Goal: Check status: Check status

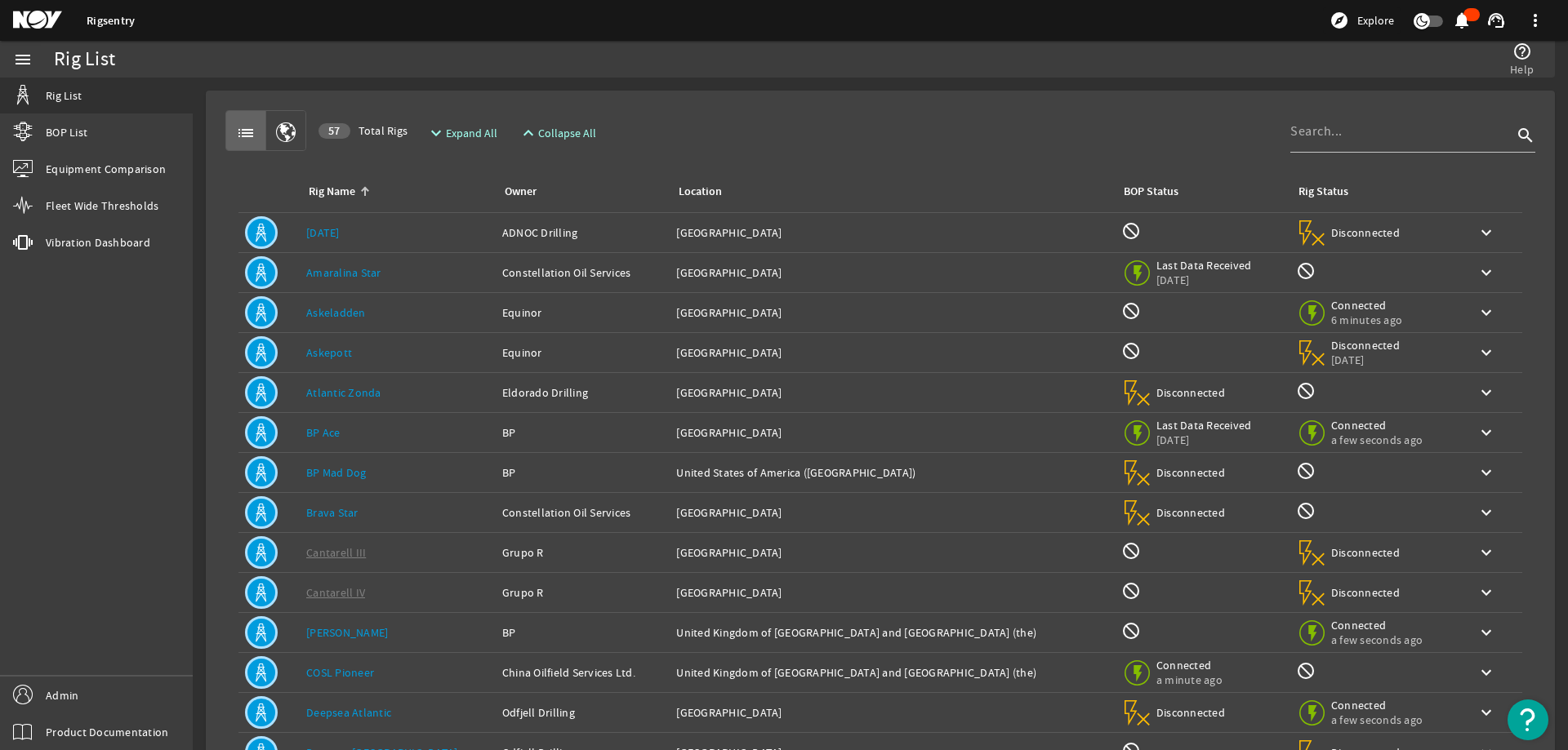
click at [826, 110] on div "list 57 Total Rigs expand_more Expand All expand_less Collapse All search Rig N…" at bounding box center [881, 491] width 1323 height 775
click at [1361, 126] on input at bounding box center [1401, 131] width 222 height 20
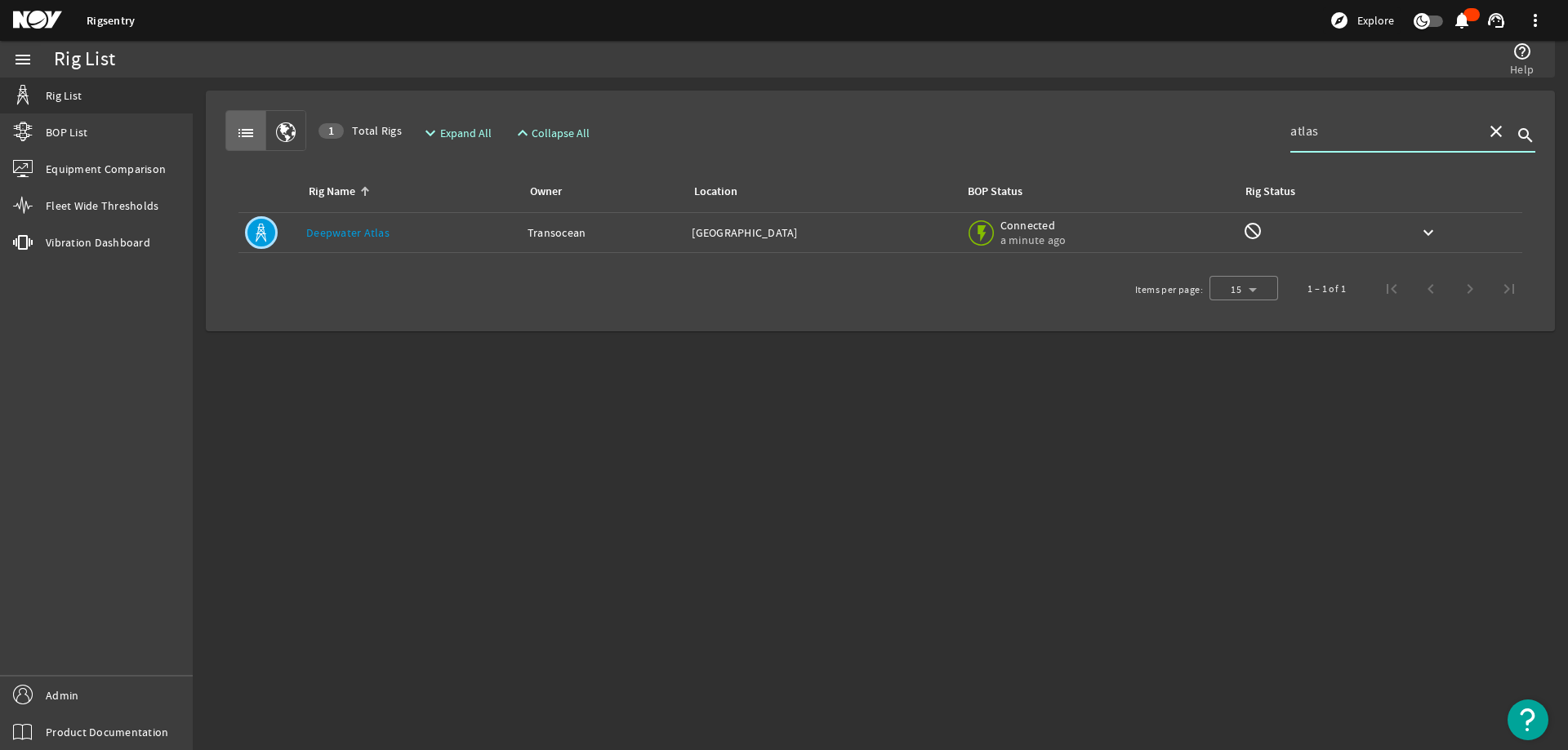
type input "atlas"
click at [364, 236] on link "Deepwater Atlas" at bounding box center [348, 232] width 83 height 15
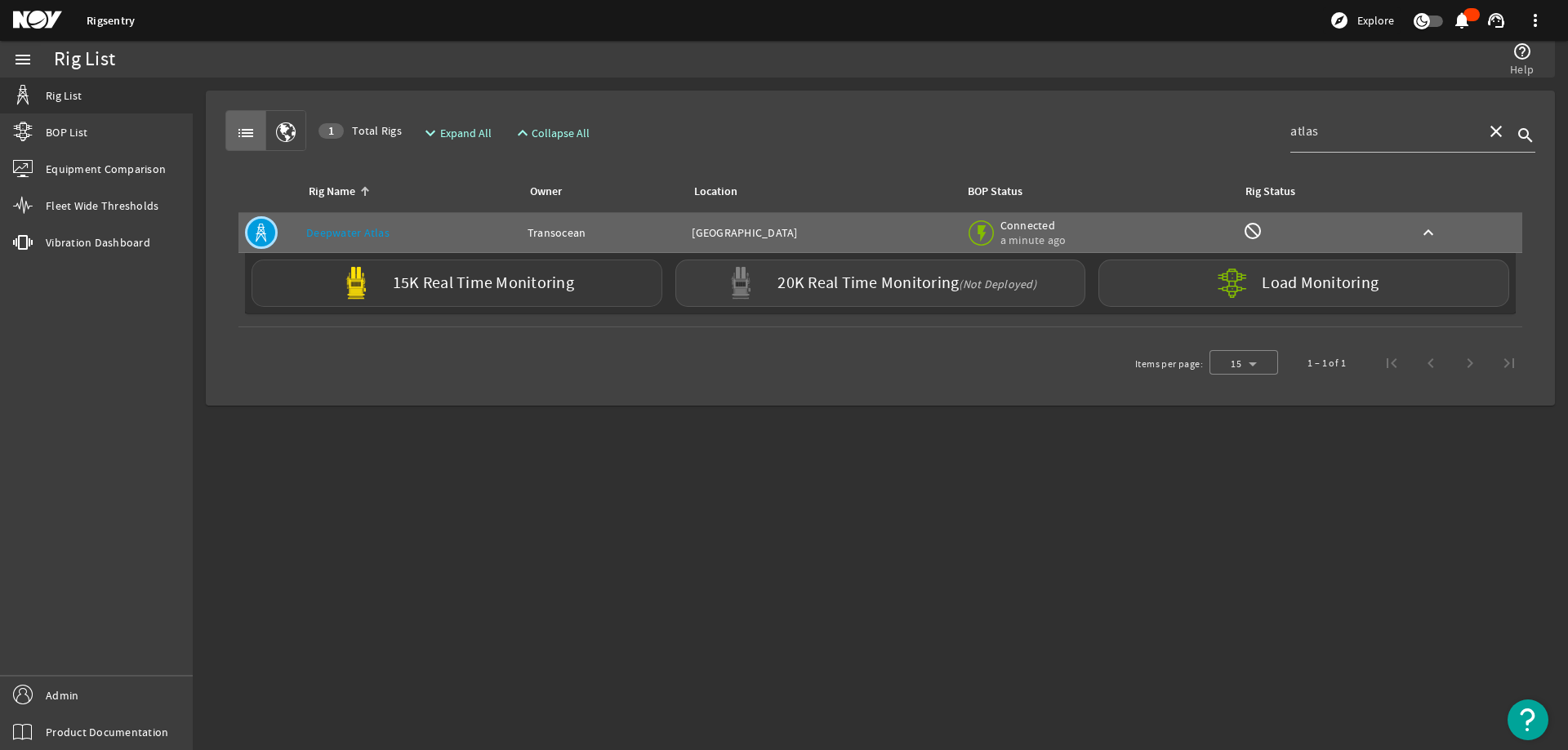
click at [372, 287] on img at bounding box center [357, 283] width 33 height 33
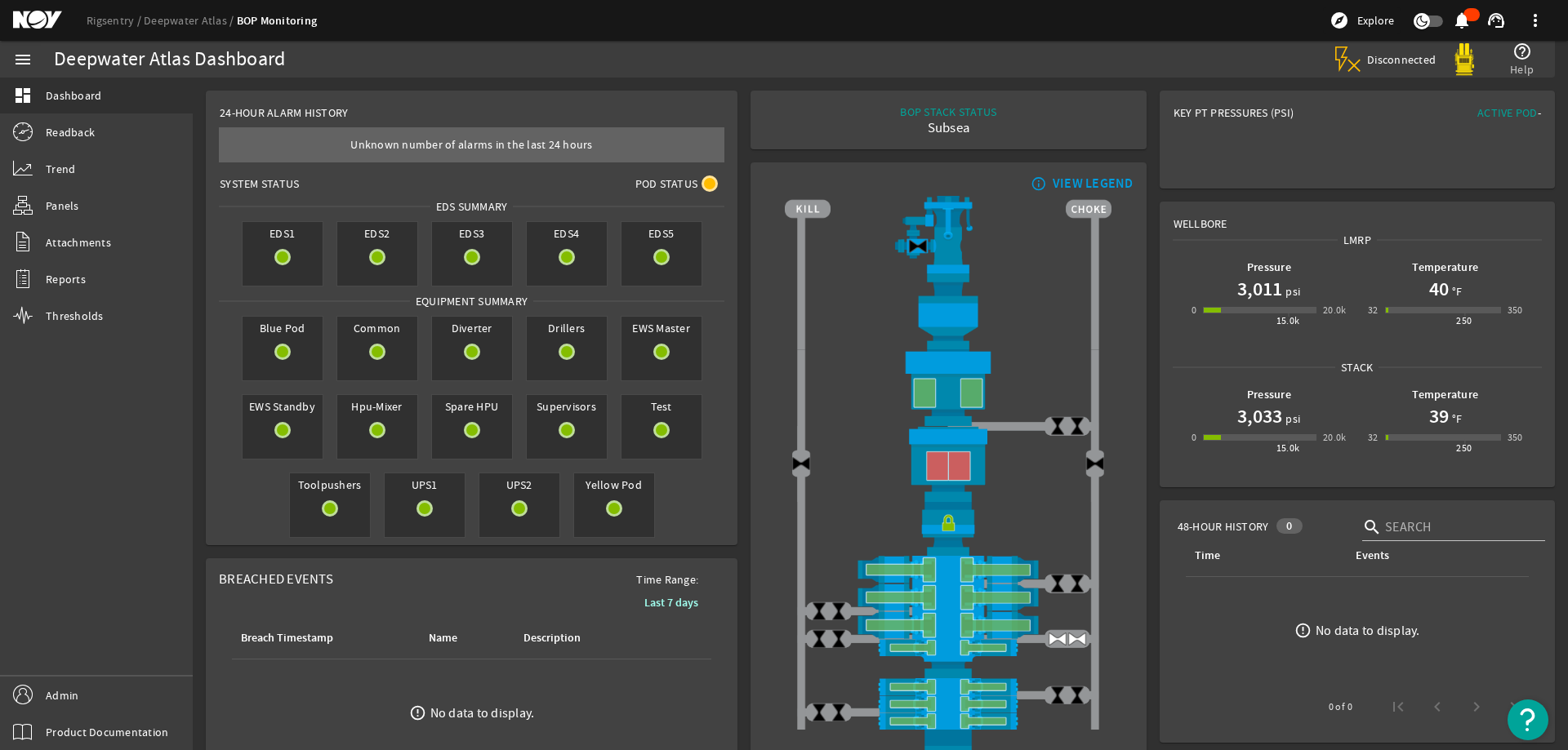
click at [1140, 271] on rigsentry-mat-card "info_outline VIEW LEGEND" at bounding box center [948, 495] width 408 height 677
click at [1263, 291] on h1 "3,011" at bounding box center [1260, 289] width 45 height 26
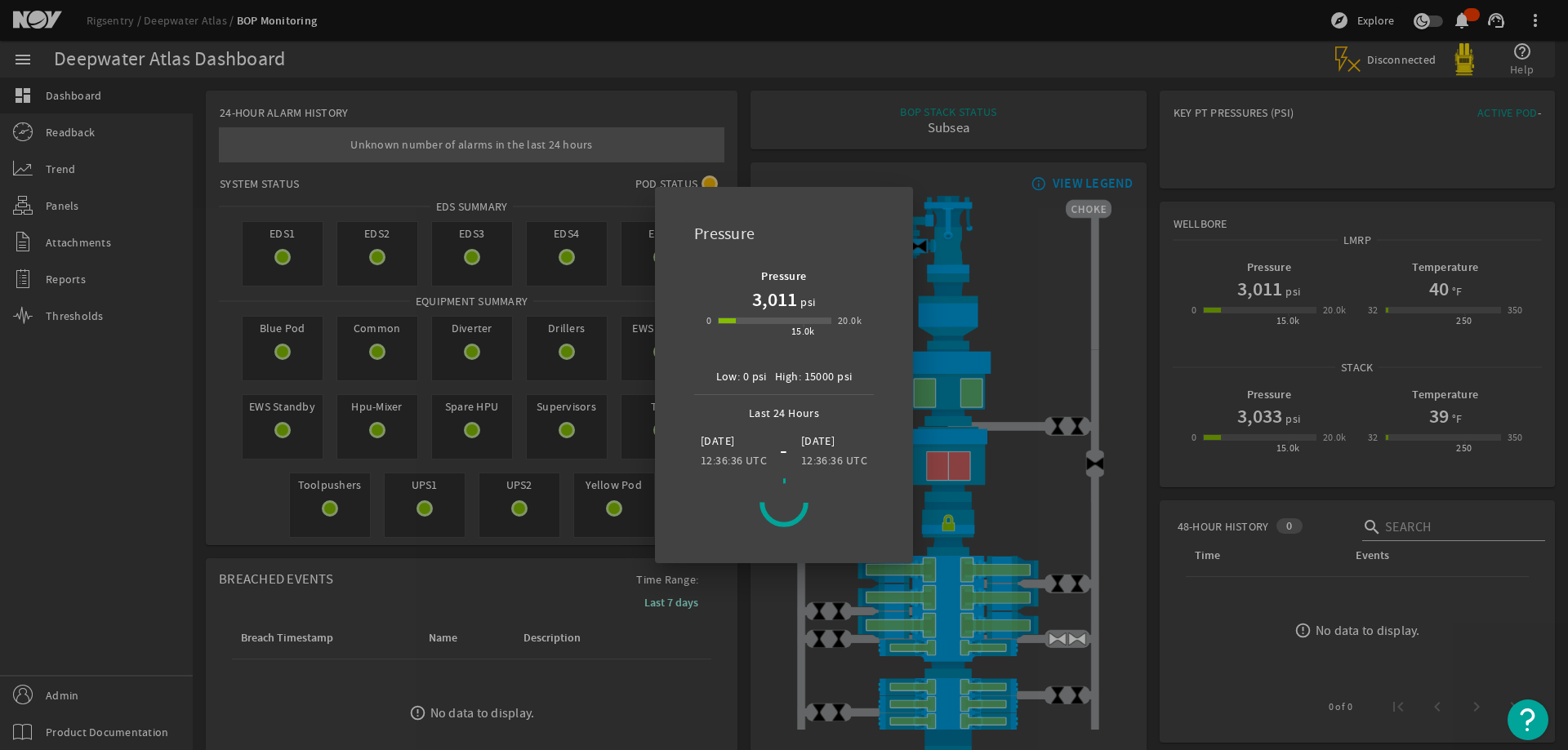
click at [1189, 328] on div at bounding box center [784, 375] width 1568 height 750
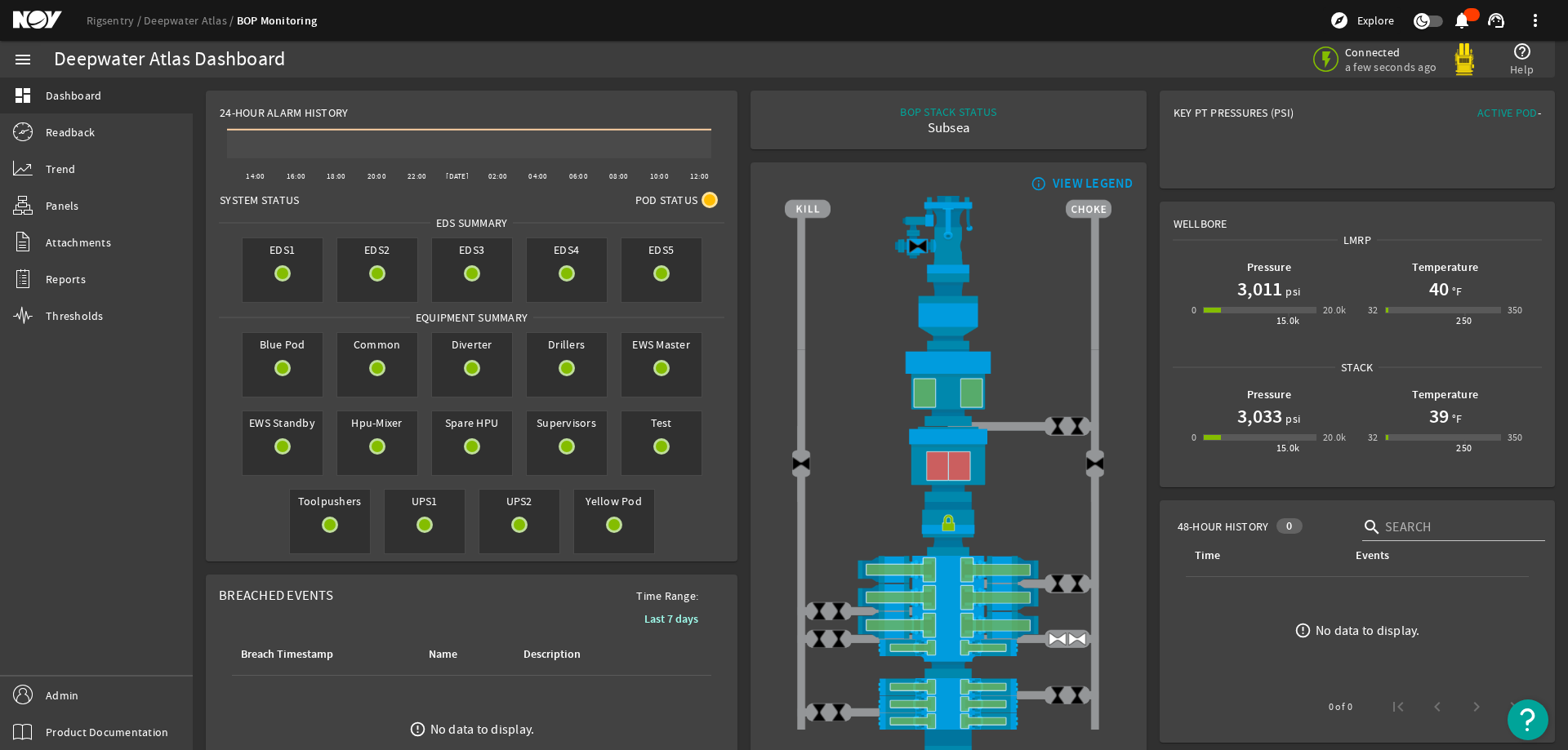
click at [1141, 249] on rigsentry-mat-card "info_outline VIEW LEGEND" at bounding box center [948, 495] width 408 height 677
click at [859, 65] on div "Connected a few seconds ago help_outline Help" at bounding box center [1167, 59] width 753 height 37
click at [1259, 158] on mat-card "Key PT Pressures (PSI) Active Pod -" at bounding box center [1357, 140] width 395 height 98
click at [735, 321] on rigsentry-mat-card "24-Hour Alarm History Created with Highcharts 11.1.0 14:00 16:00 18:00 20:00 22…" at bounding box center [471, 325] width 545 height 484
click at [744, 386] on rigsentry-mat-card "info_outline VIEW LEGEND" at bounding box center [948, 495] width 408 height 677
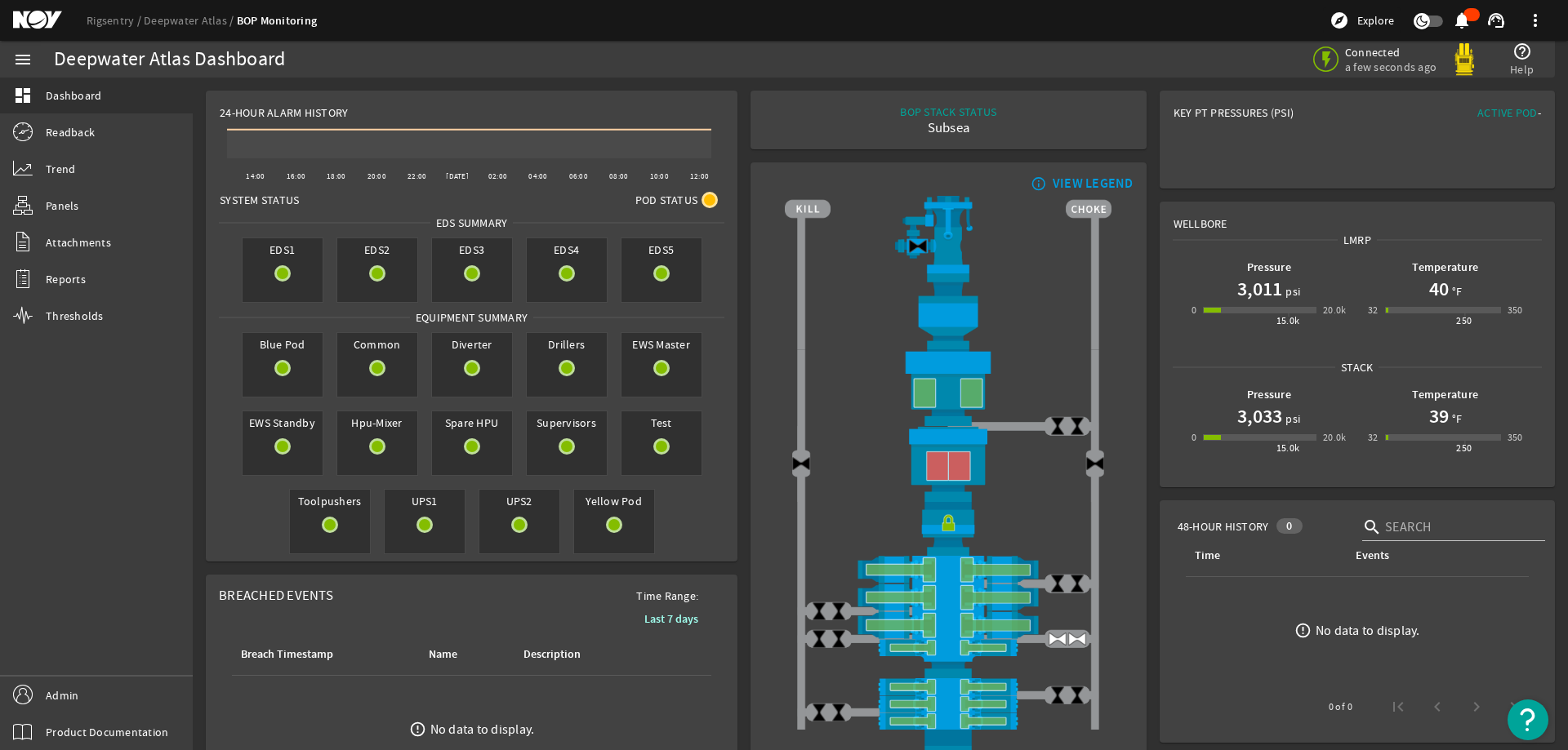
click at [1154, 150] on rigsentry-mat-card "Key PT Pressures (PSI) Active Pod -" at bounding box center [1357, 139] width 408 height 111
click at [1154, 280] on rigsentry-mat-card "Wellbore LMRP Pressure 3,011 psi 0 15.0k 20.0k Temperature 40 °F 32 250 350 Sta…" at bounding box center [1357, 344] width 408 height 299
click at [711, 129] on icon at bounding box center [711, 129] width 9 height 9
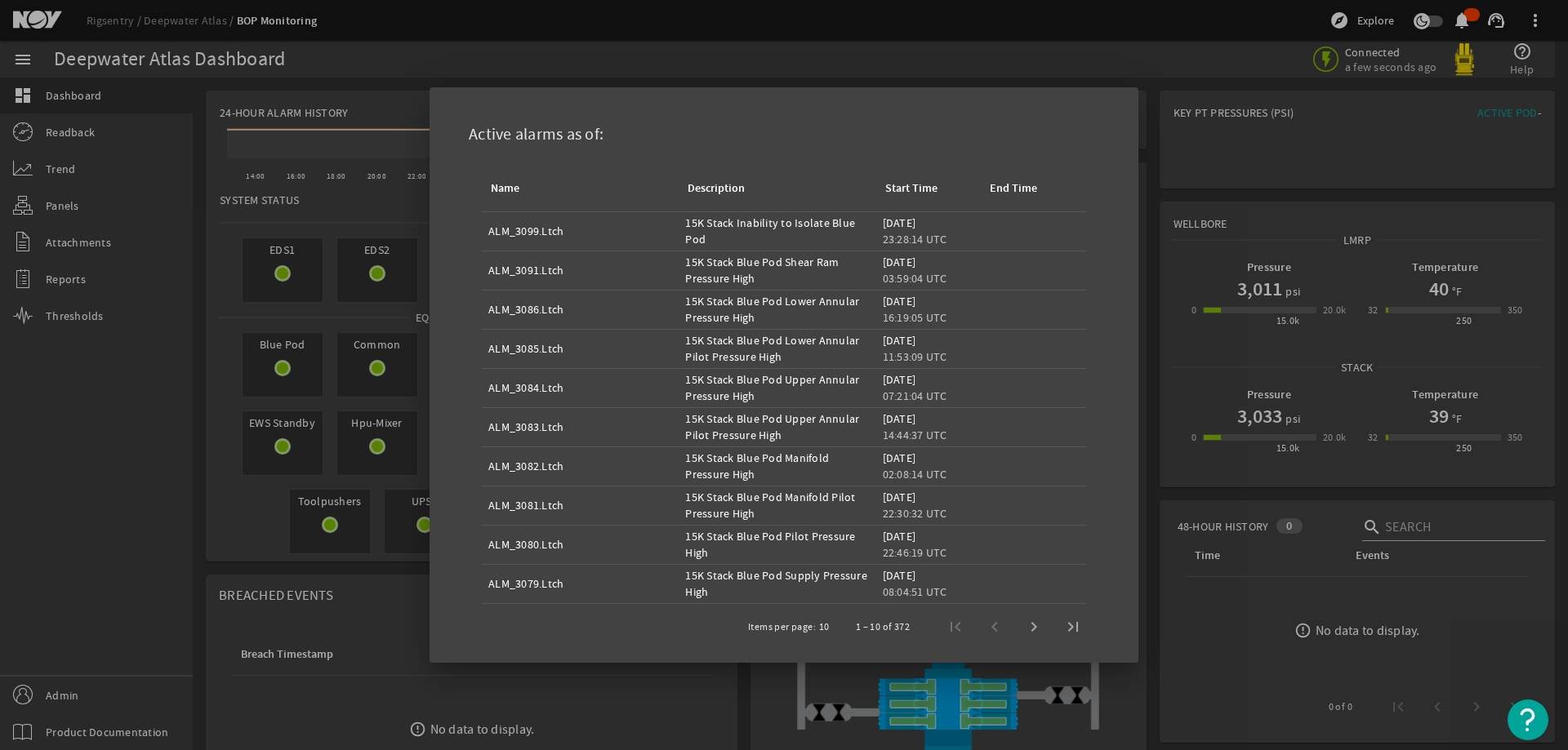
scroll to position [66, 0]
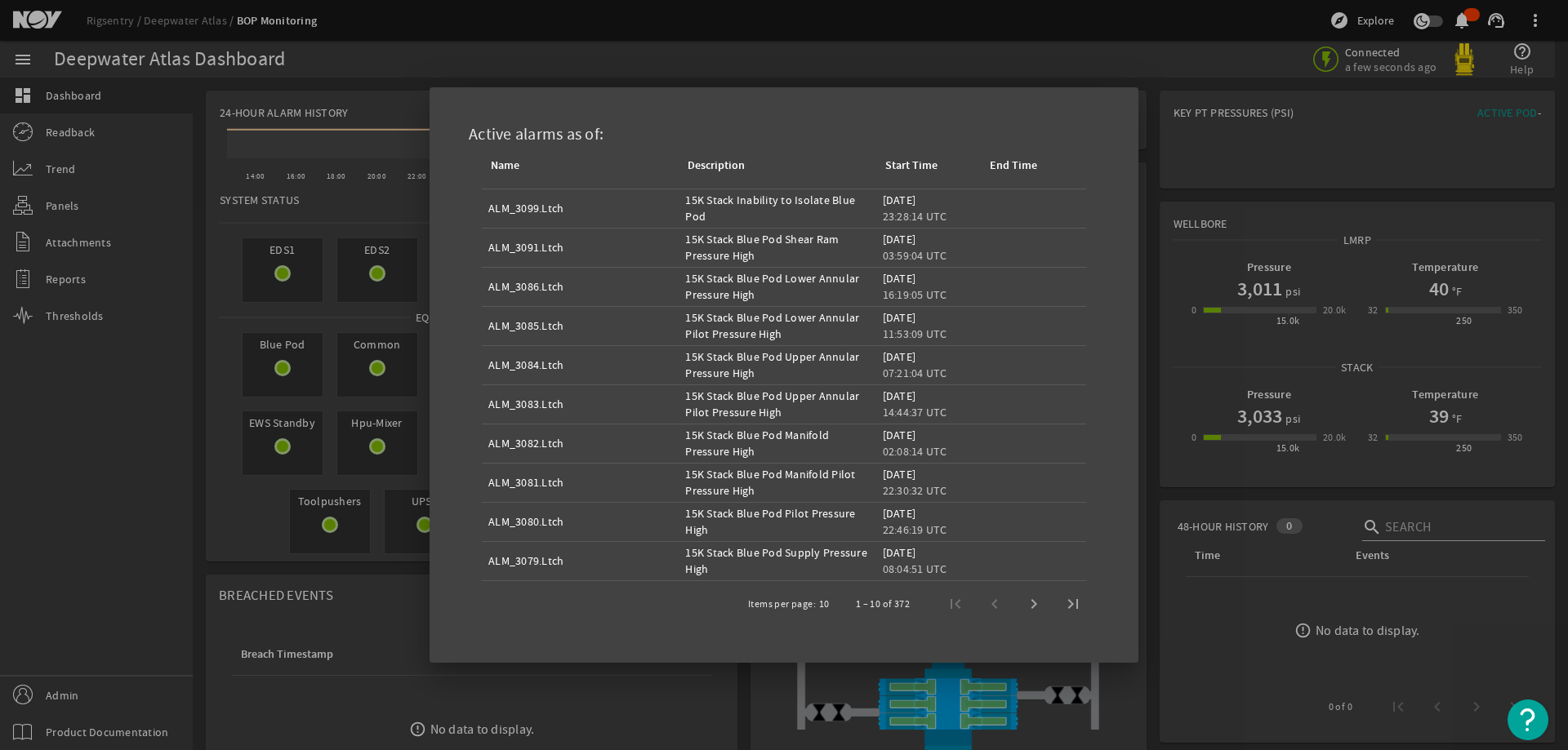
click at [1181, 195] on div at bounding box center [784, 375] width 1568 height 750
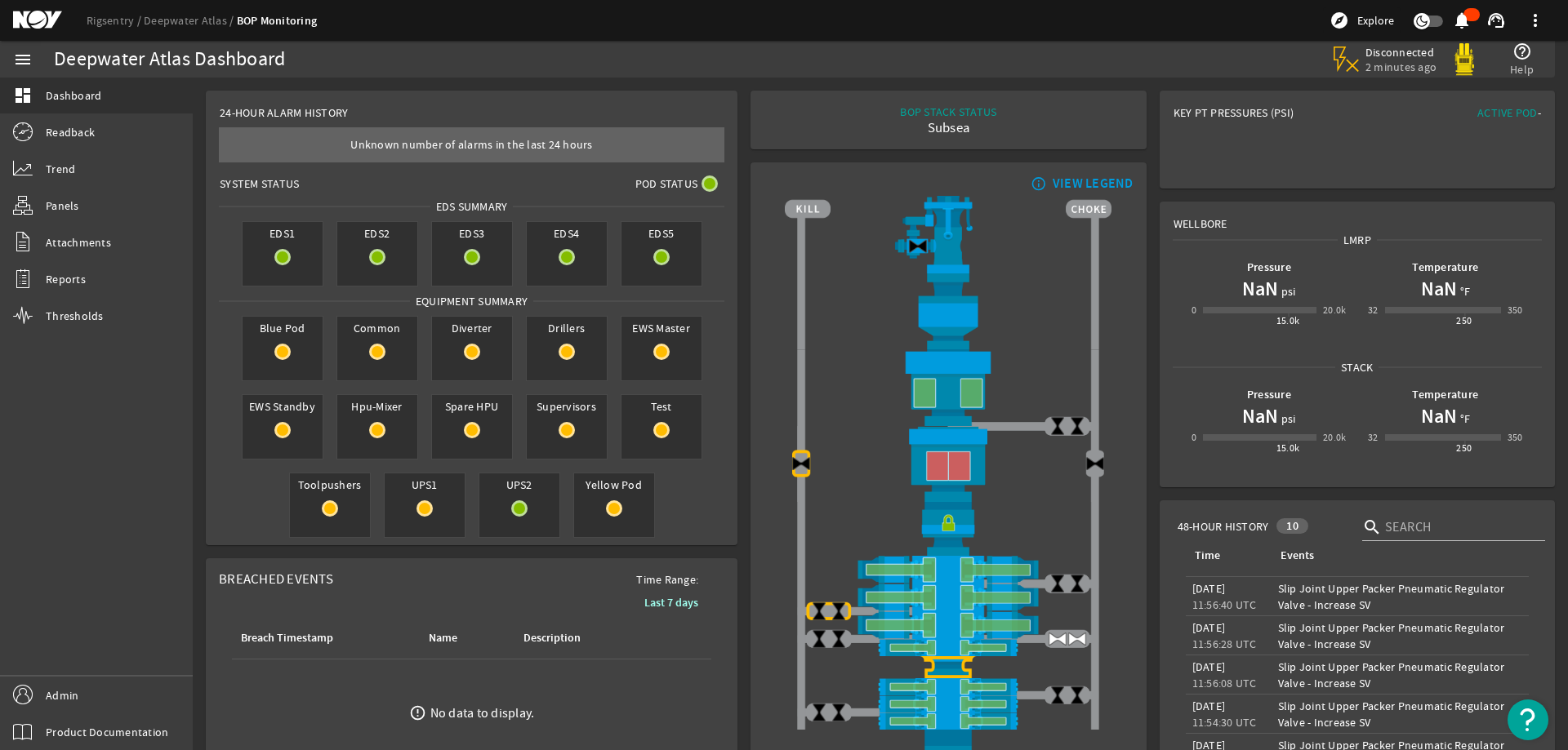
click at [815, 115] on div "BOP STACK STATUS Subsea END OF WELL - ACTIVE STACK -" at bounding box center [948, 120] width 370 height 33
click at [1242, 287] on h1 "NaN" at bounding box center [1261, 289] width 36 height 26
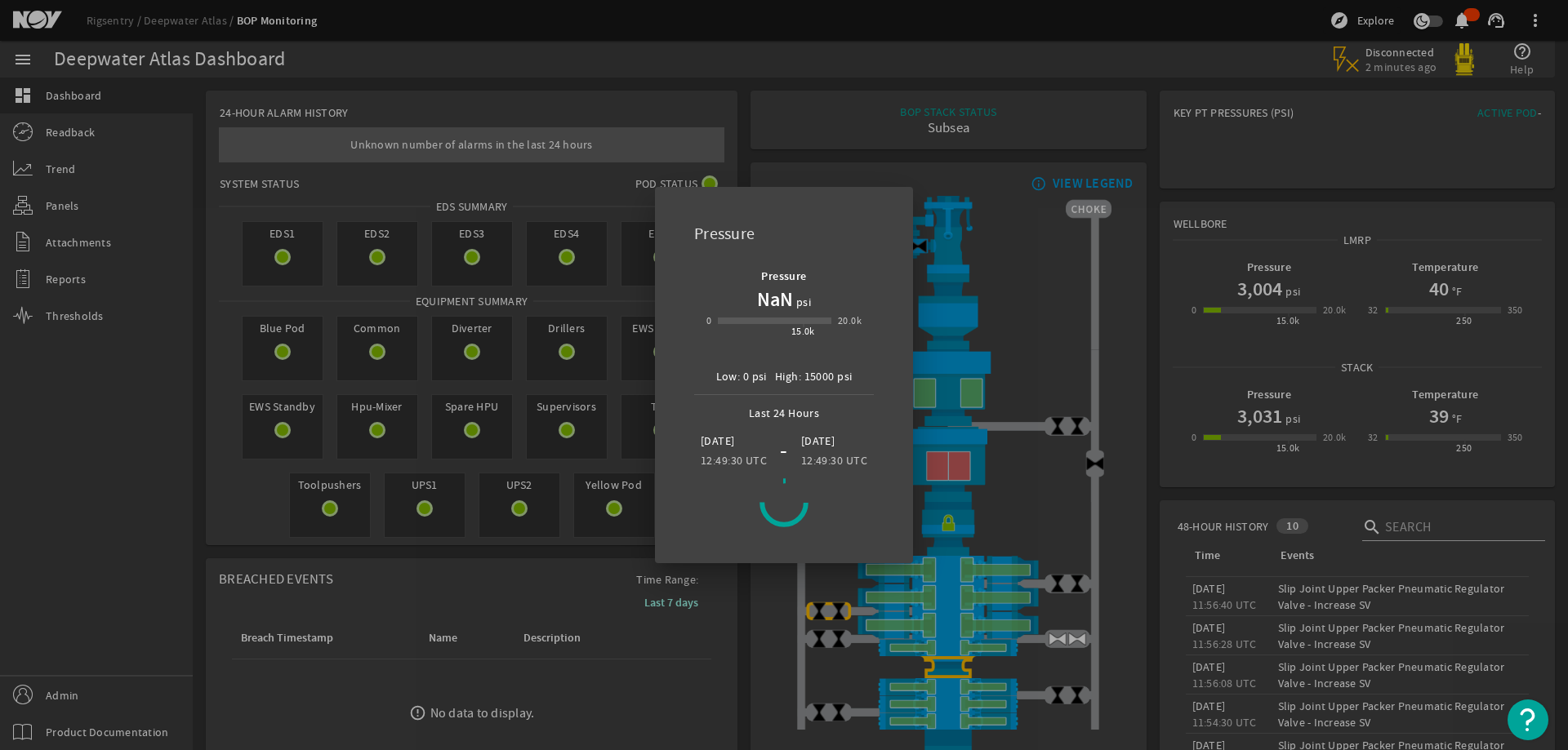
click at [583, 255] on div at bounding box center [784, 375] width 1568 height 750
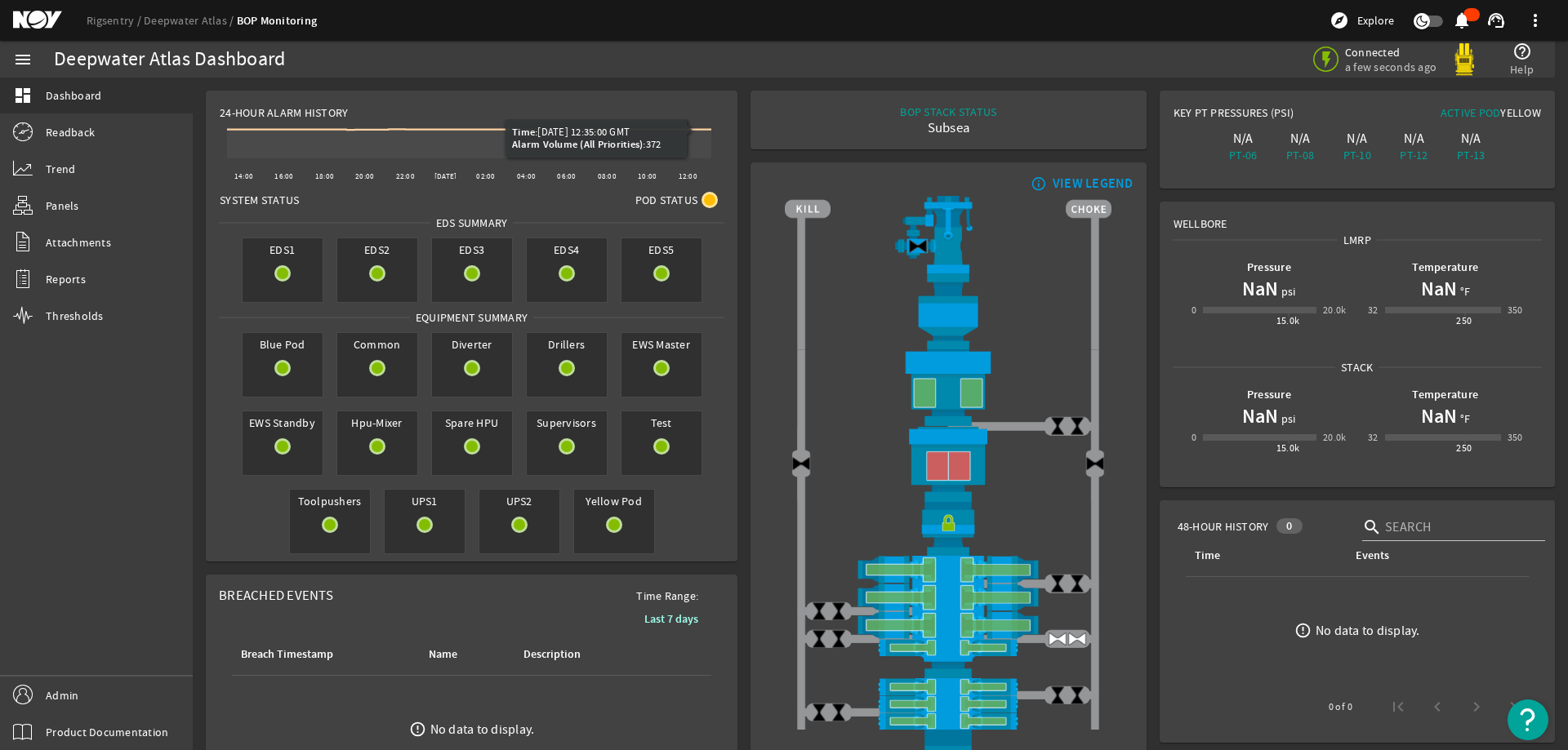
click at [750, 126] on mat-card "BOP STACK STATUS Subsea END OF WELL - ACTIVE STACK -" at bounding box center [948, 120] width 395 height 59
click at [750, 220] on mat-card "info_outline VIEW LEGEND" at bounding box center [948, 494] width 395 height 664
click at [187, 21] on link "Deepwater Atlas" at bounding box center [190, 20] width 93 height 15
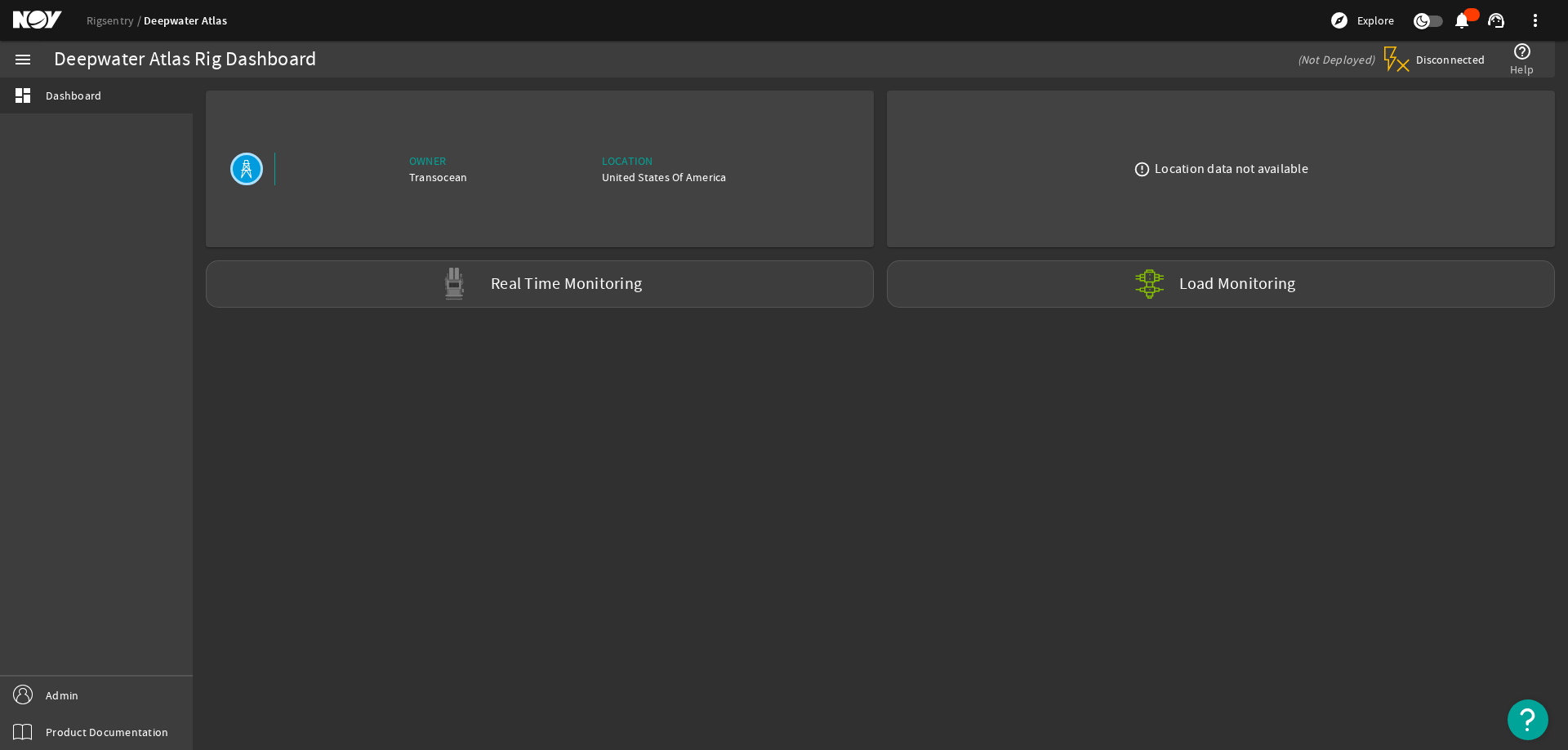
click at [653, 427] on mat-sidenav-content "Deepwater Atlas Rig Dashboard (Not Deployed) Disconnected help_outline Help Own…" at bounding box center [880, 413] width 1375 height 672
click at [96, 13] on link "Rigsentry" at bounding box center [115, 20] width 57 height 15
